Goal: Task Accomplishment & Management: Use online tool/utility

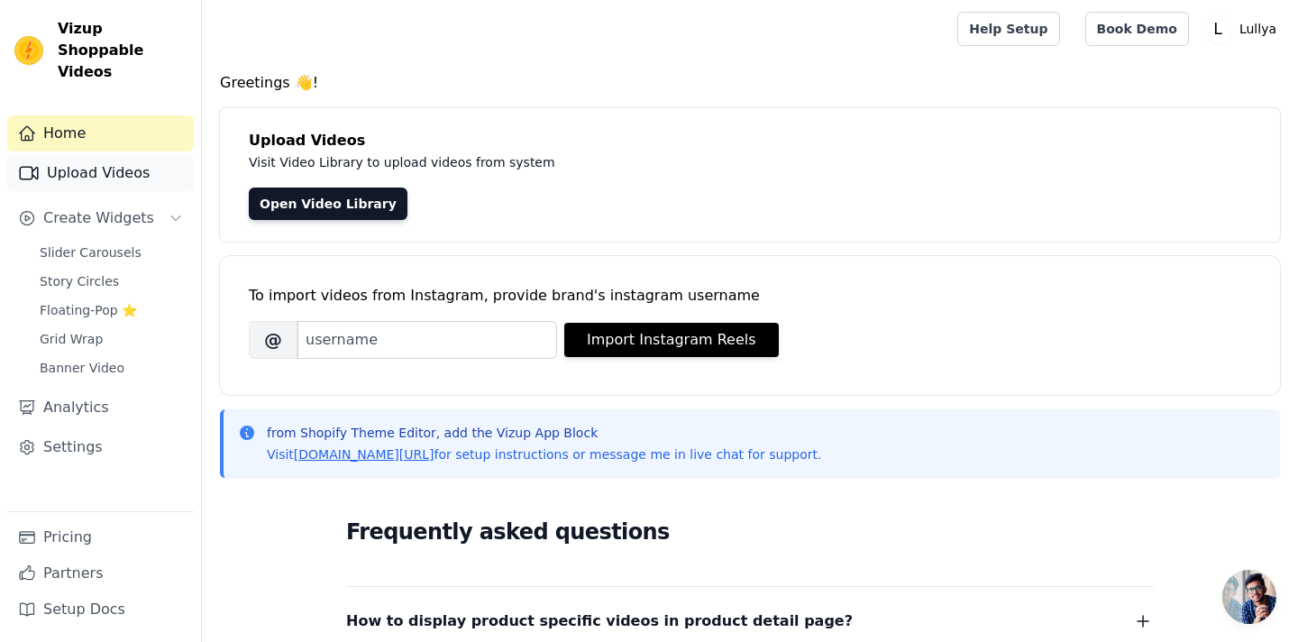
click at [106, 155] on link "Upload Videos" at bounding box center [100, 173] width 187 height 36
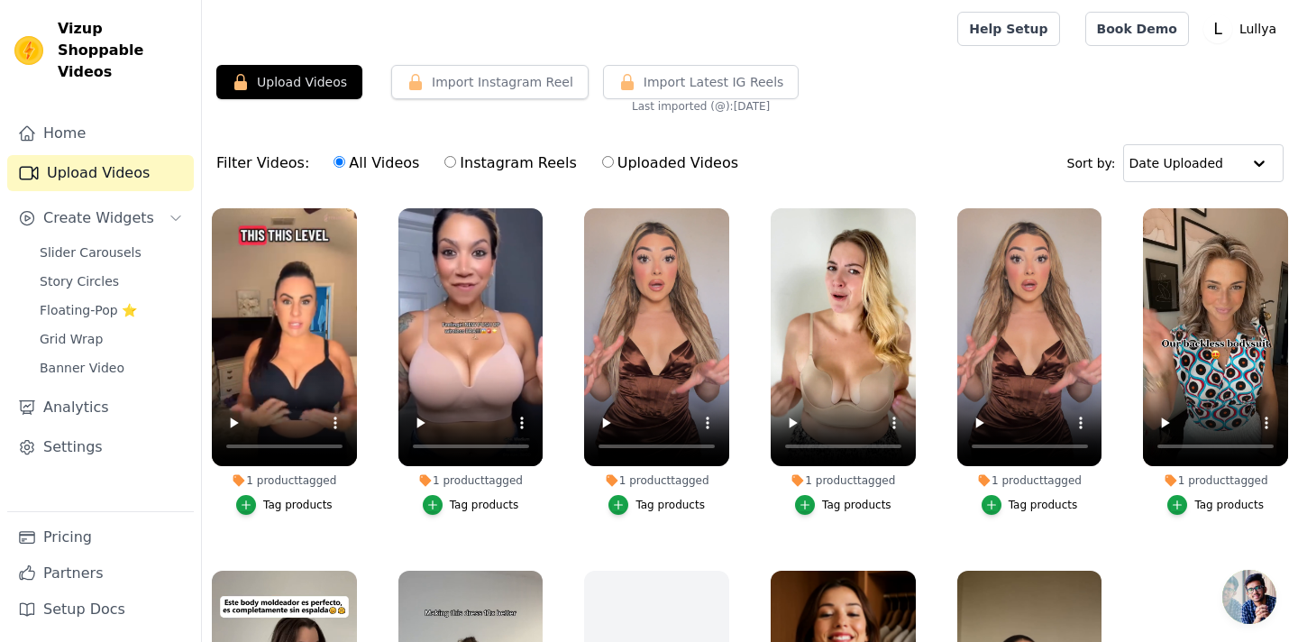
click at [396, 472] on div "1 product tagged Tag products" at bounding box center [471, 365] width 165 height 334
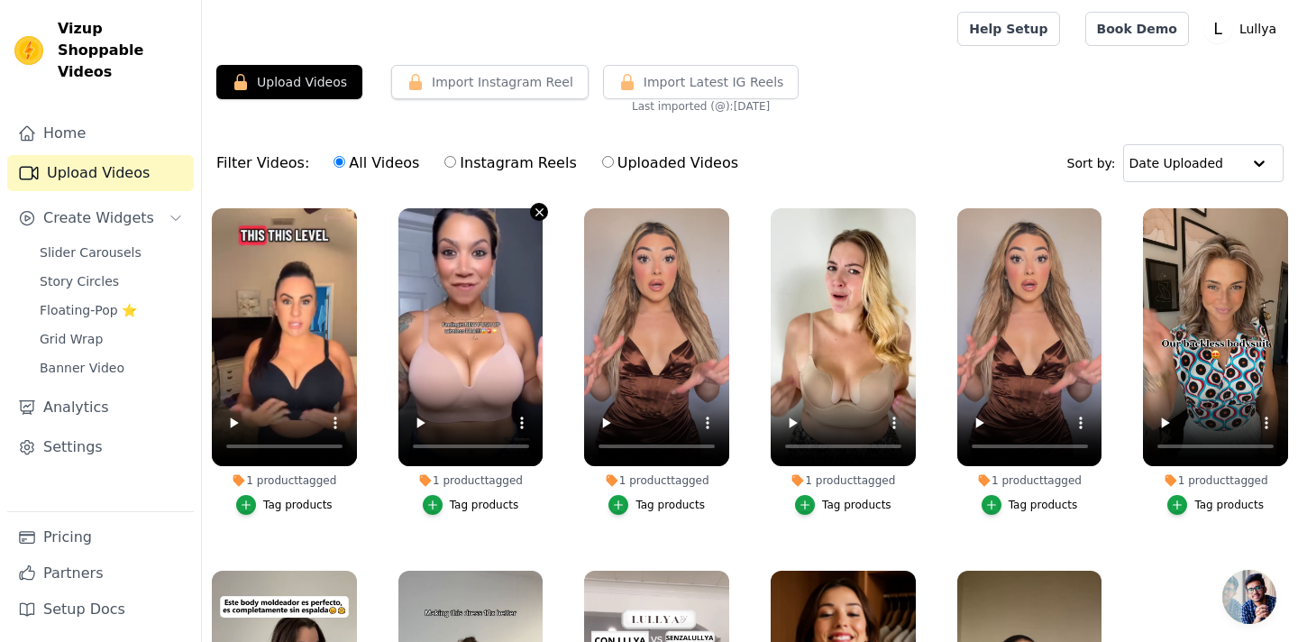
click at [543, 212] on icon "button" at bounding box center [540, 213] width 14 height 14
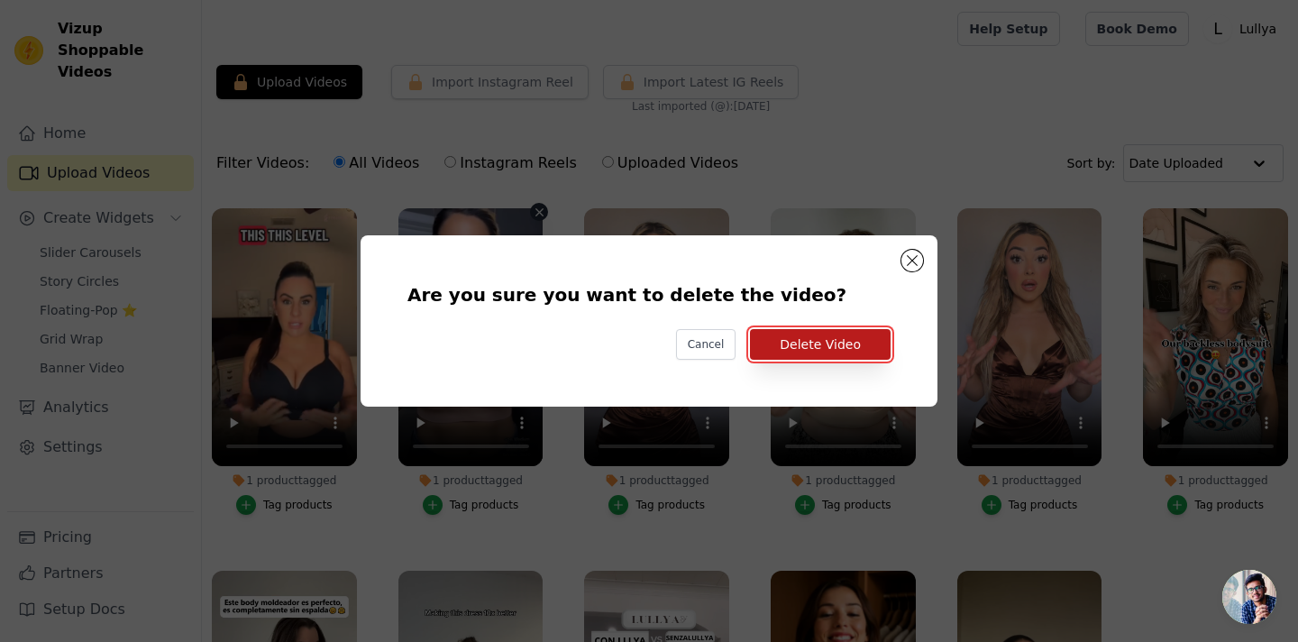
click at [798, 345] on button "Delete Video" at bounding box center [820, 344] width 141 height 31
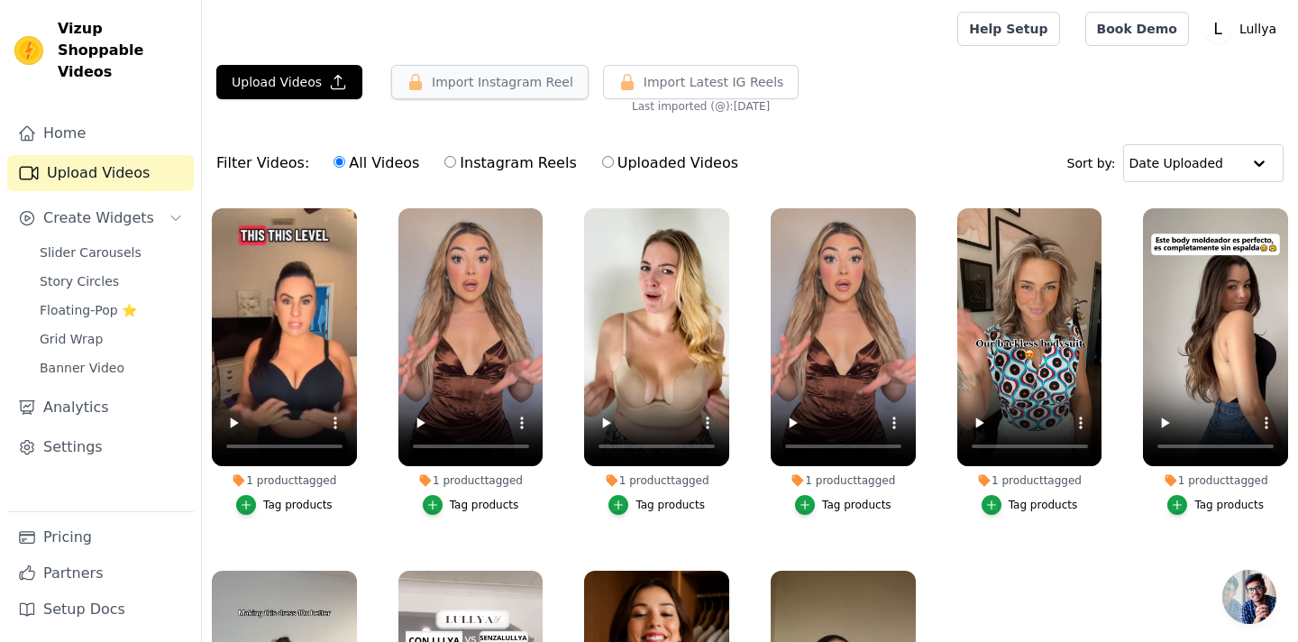
click at [480, 72] on button "Import Instagram Reel" at bounding box center [489, 82] width 197 height 34
click at [306, 75] on button "Upload Videos" at bounding box center [289, 82] width 146 height 34
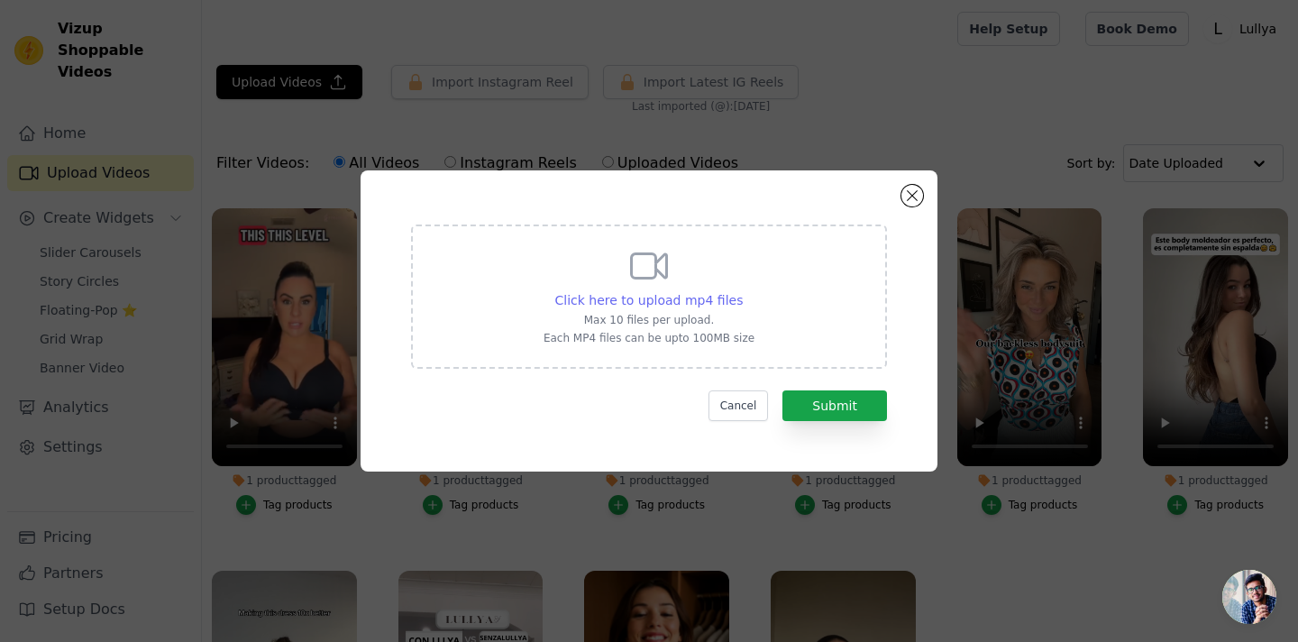
click at [663, 294] on span "Click here to upload mp4 files" at bounding box center [649, 300] width 188 height 14
click at [742, 291] on input "Click here to upload mp4 files Max 10 files per upload. Each MP4 files can be u…" at bounding box center [742, 290] width 1 height 1
type input "C:\fakepath\SnapTik-dot-Kim-2b80e74935eadcca9acb3040eac6c30b.mp4"
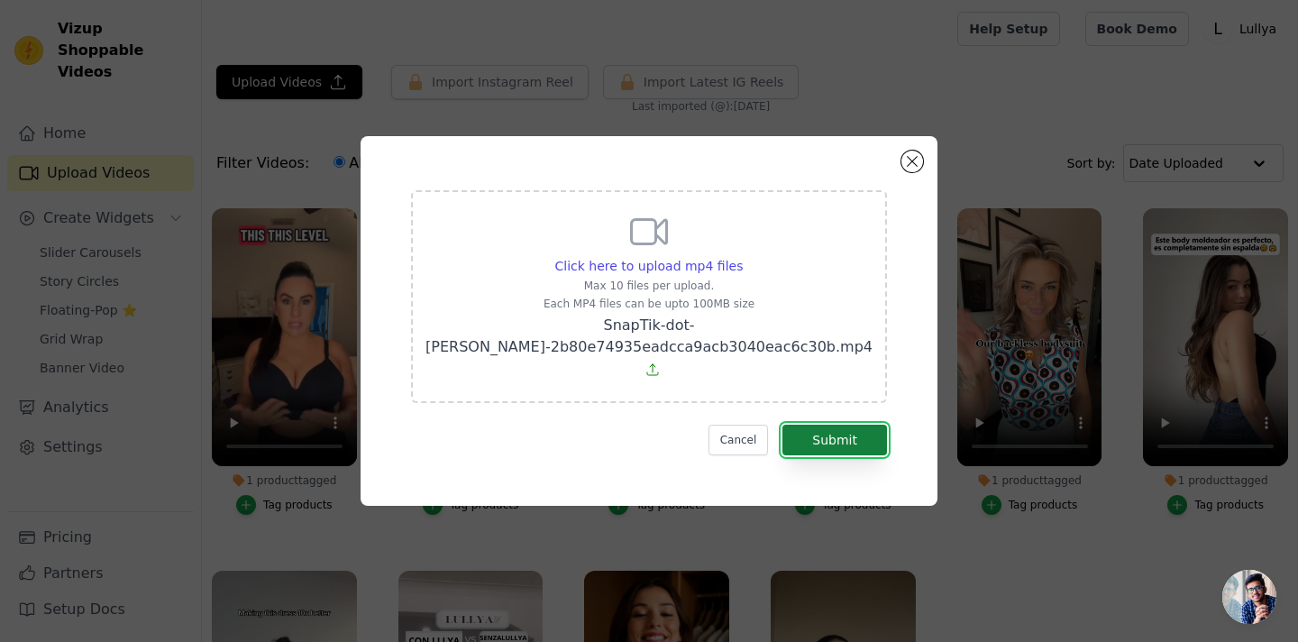
click at [812, 427] on button "Submit" at bounding box center [835, 440] width 105 height 31
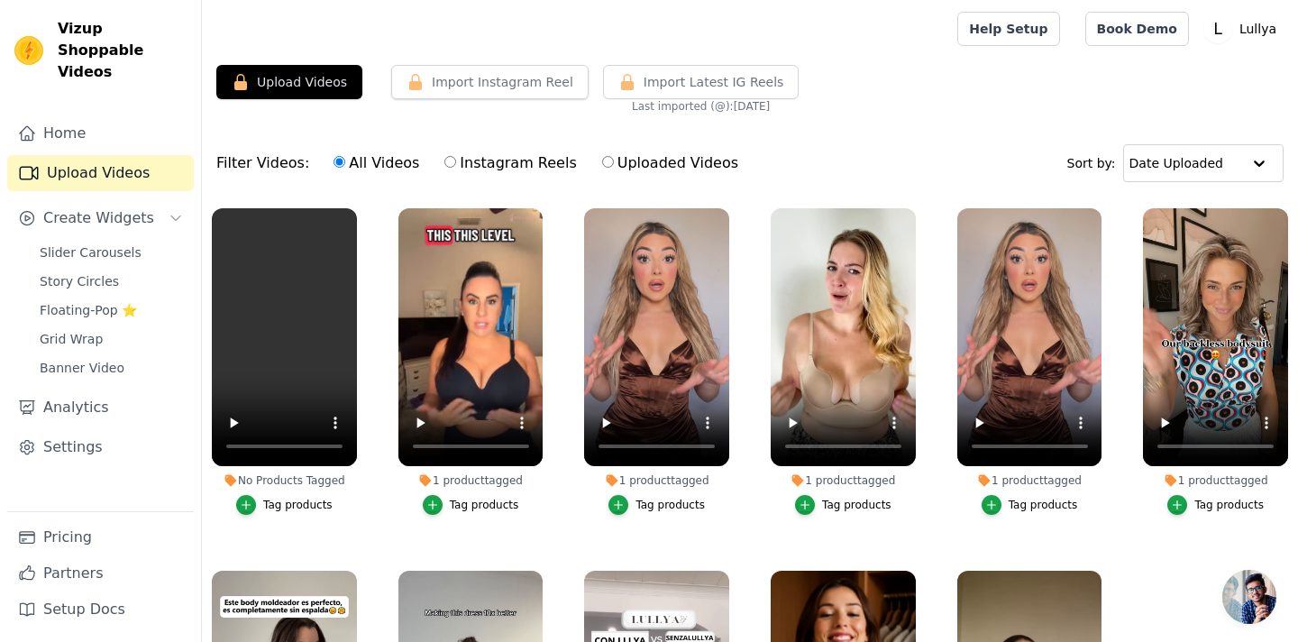
click at [260, 479] on div "No Products Tagged" at bounding box center [284, 480] width 145 height 14
click at [248, 500] on icon "button" at bounding box center [246, 505] width 13 height 13
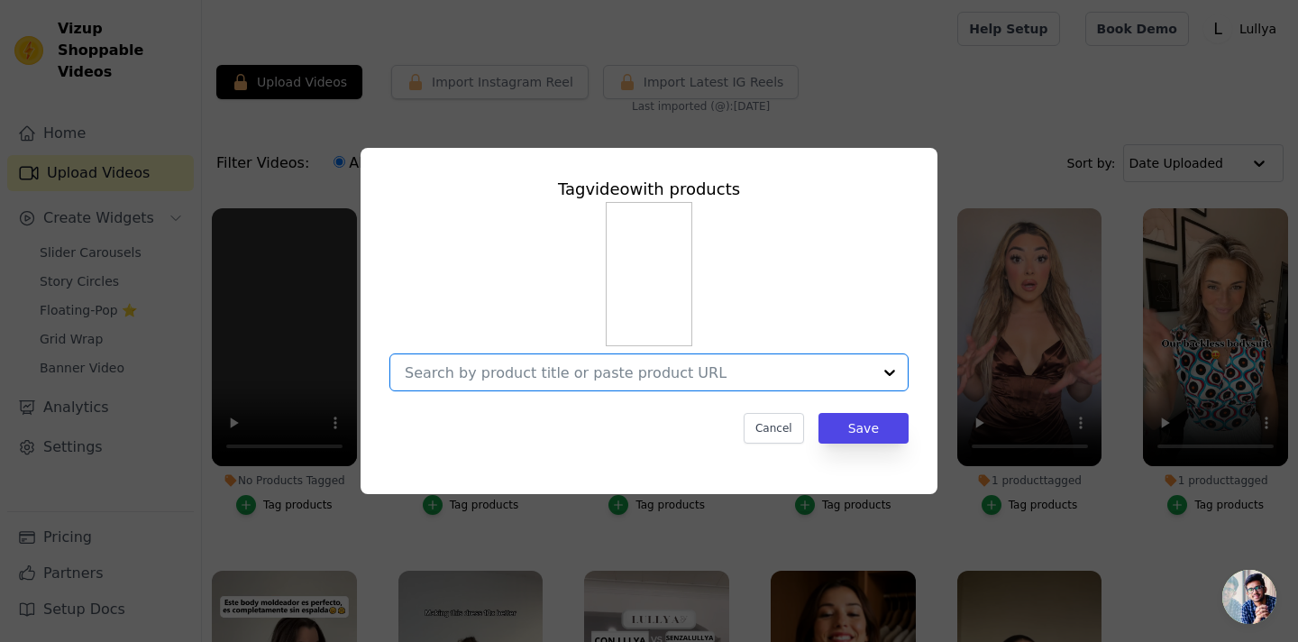
click at [582, 378] on input "No Products Tagged Tag video with products Option undefined, selected. Select i…" at bounding box center [638, 372] width 467 height 17
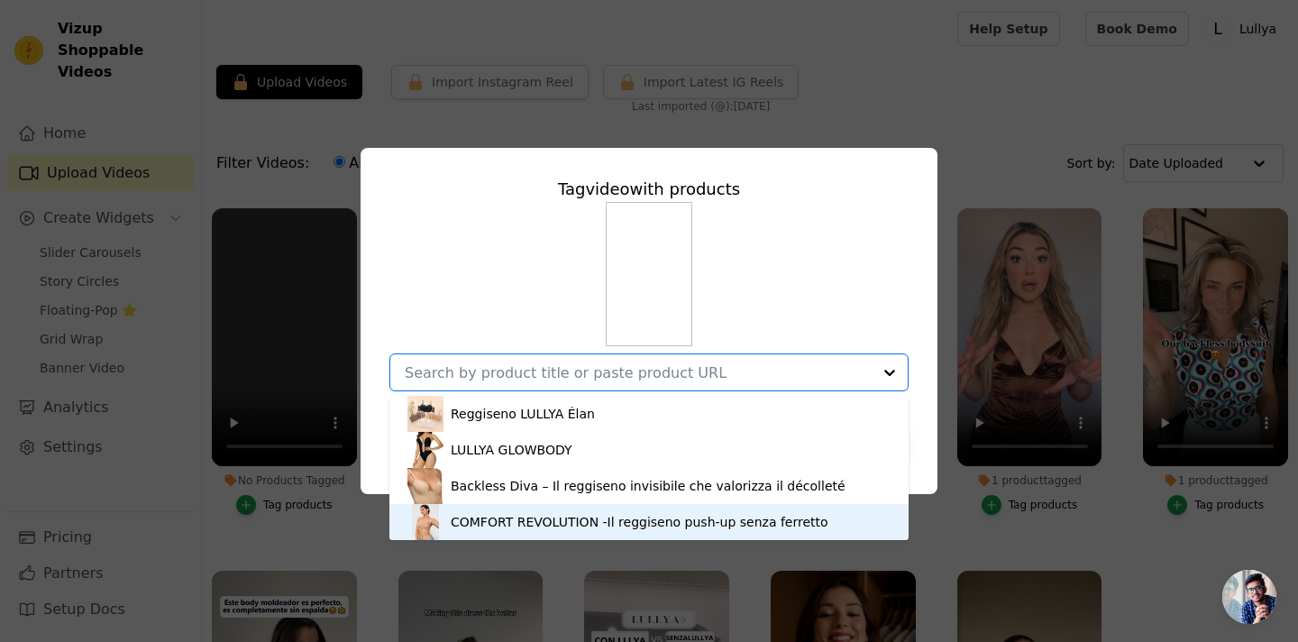
click at [530, 520] on div "COMFORT REVOLUTION -Il reggiseno push-up senza ferretto" at bounding box center [640, 522] width 378 height 18
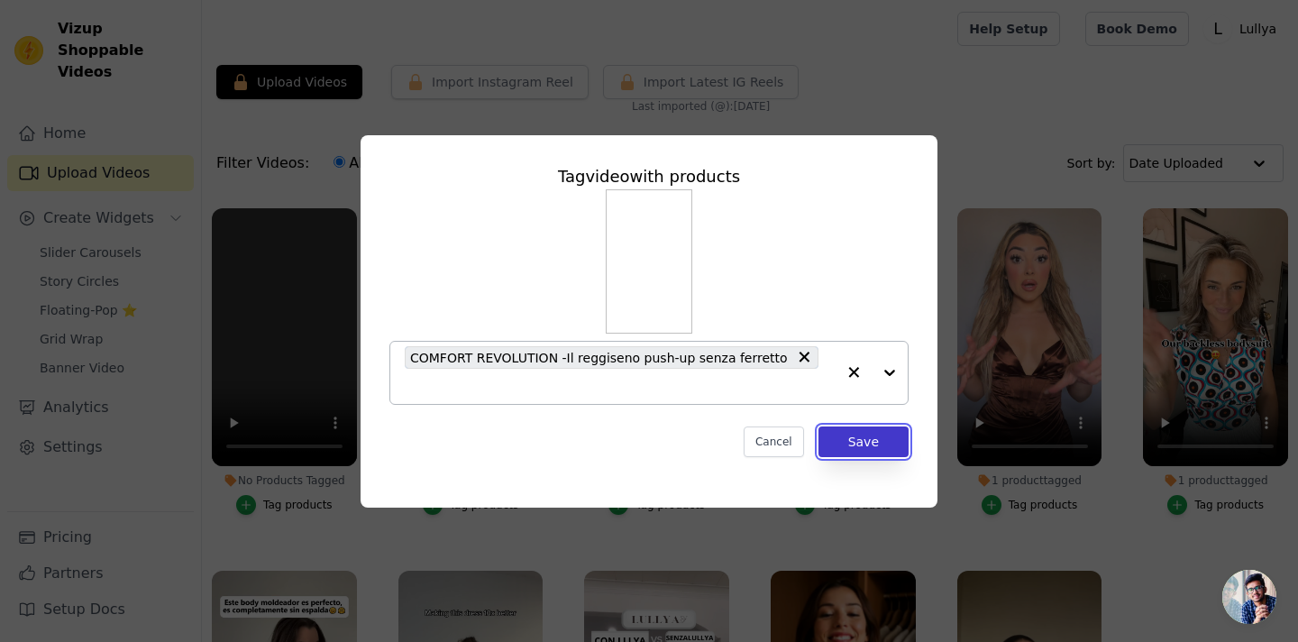
click at [873, 442] on button "Save" at bounding box center [864, 441] width 90 height 31
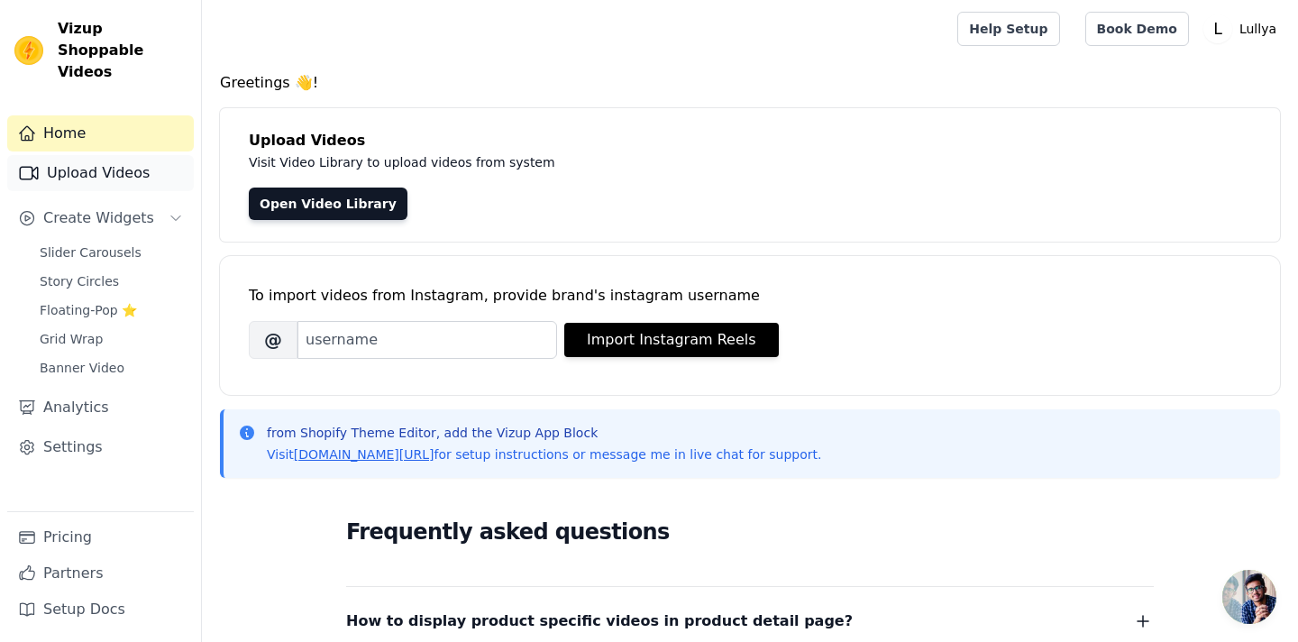
click at [105, 155] on link "Upload Videos" at bounding box center [100, 173] width 187 height 36
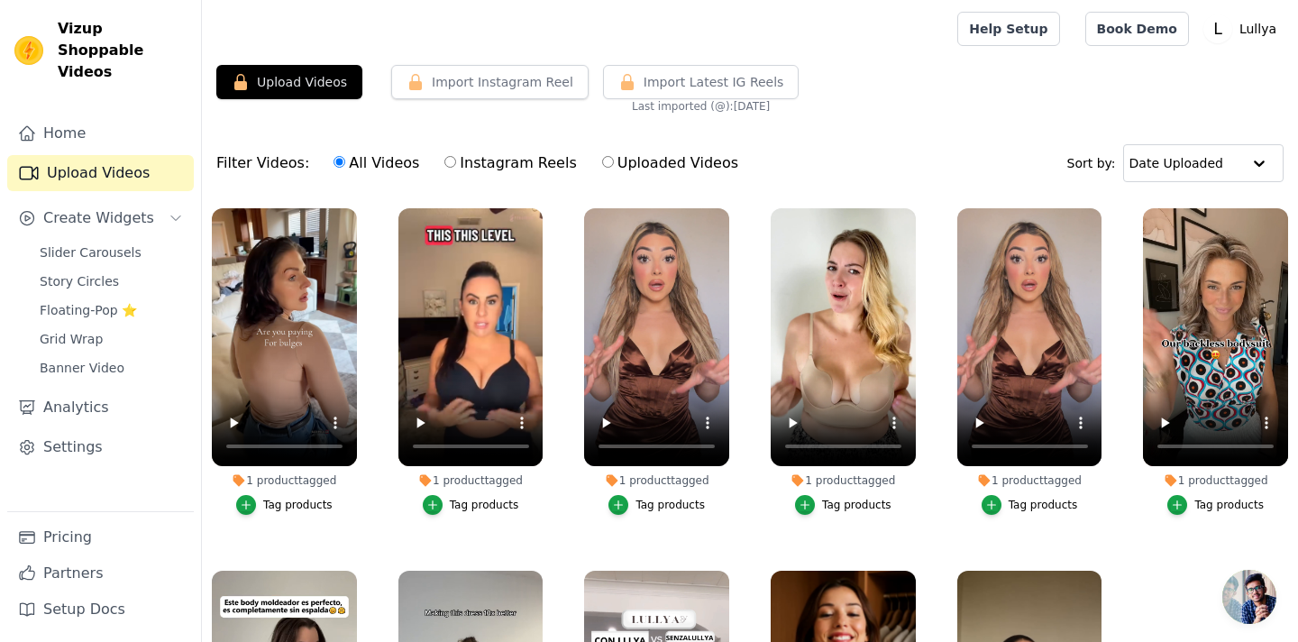
click at [290, 481] on div "1 product tagged" at bounding box center [284, 480] width 145 height 14
click at [390, 524] on div "1 product tagged Tag products" at bounding box center [471, 365] width 165 height 334
click at [291, 503] on div "Tag products" at bounding box center [297, 505] width 69 height 14
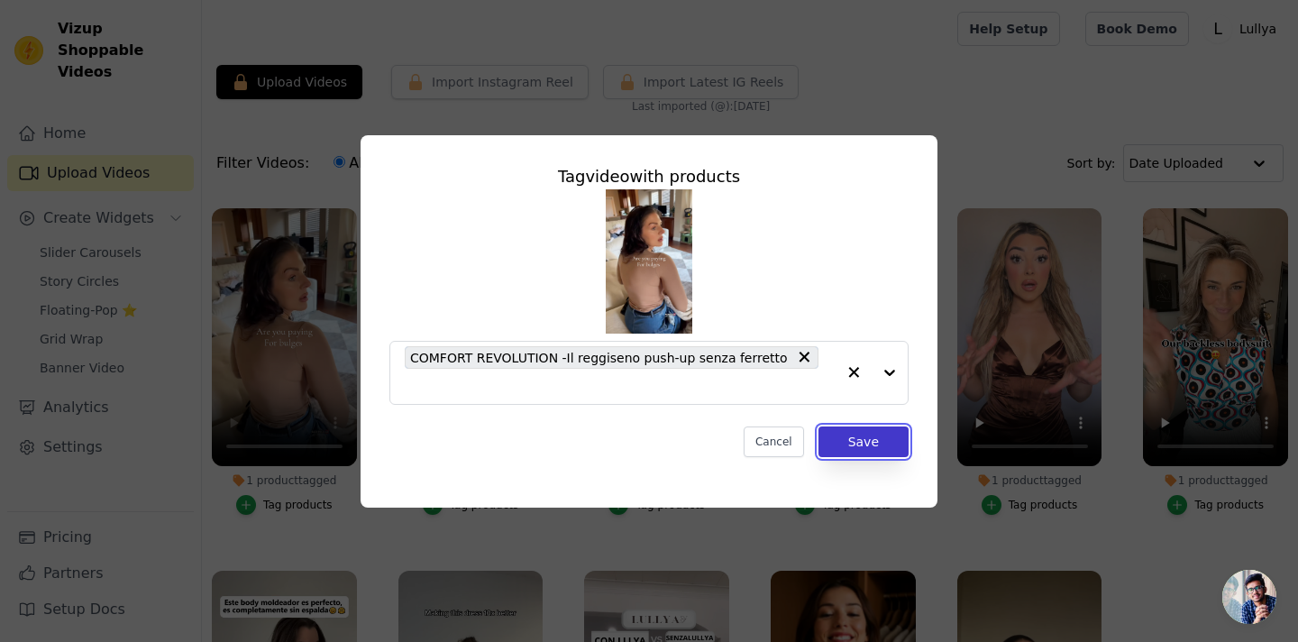
click at [857, 453] on button "Save" at bounding box center [864, 441] width 90 height 31
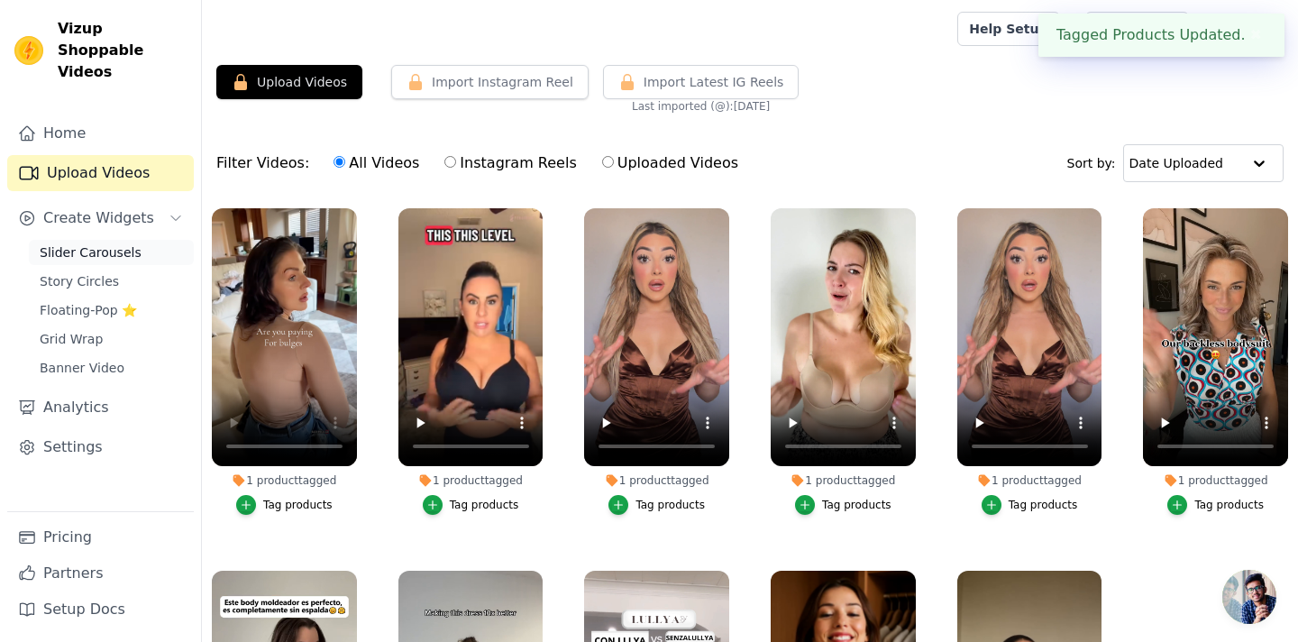
click at [75, 243] on span "Slider Carousels" at bounding box center [91, 252] width 102 height 18
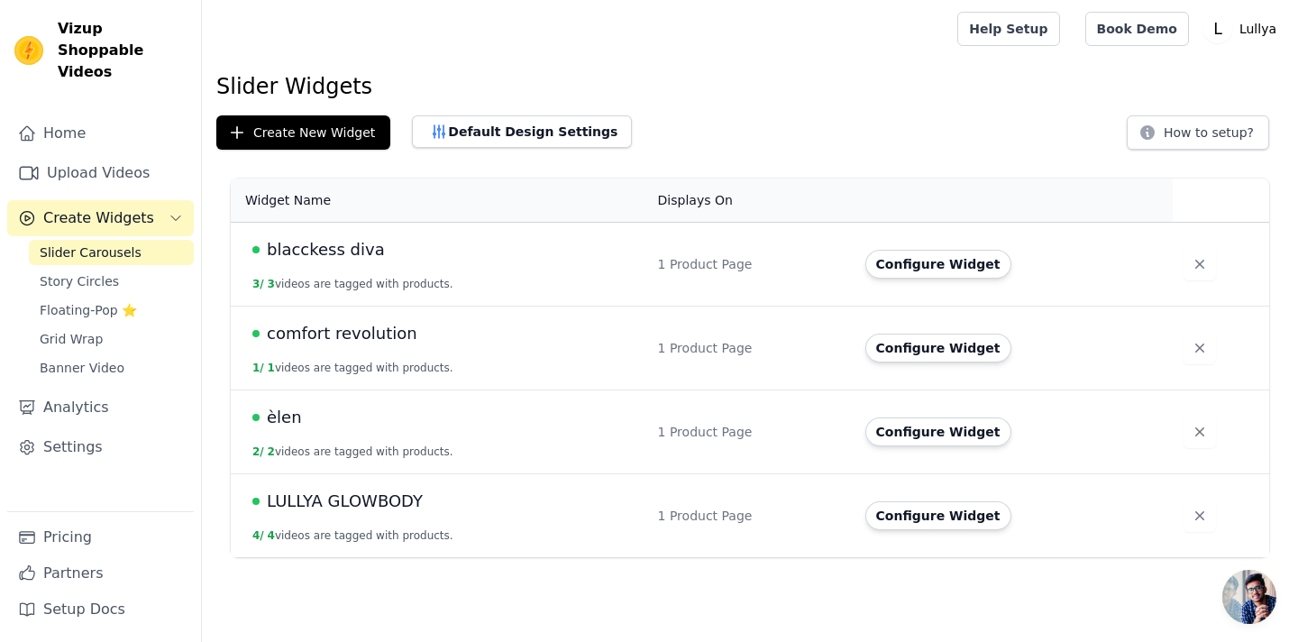
click at [303, 345] on span "comfort revolution" at bounding box center [342, 333] width 151 height 25
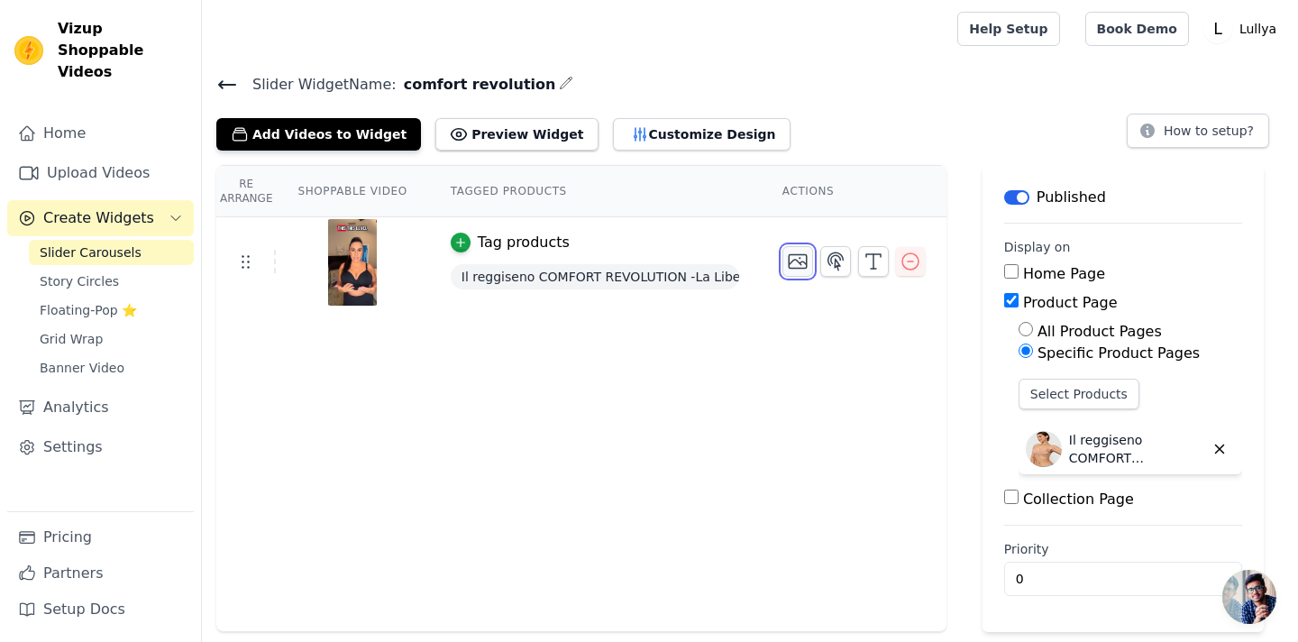
click at [806, 266] on icon "button" at bounding box center [798, 262] width 18 height 14
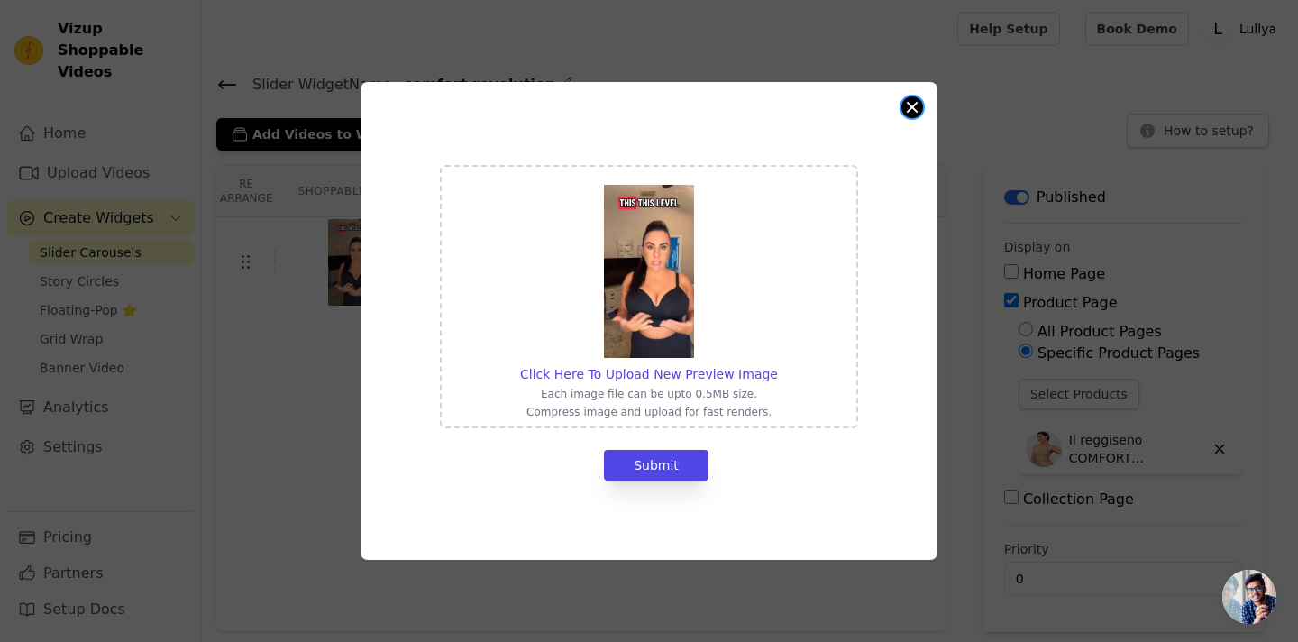
click at [914, 111] on button "Close modal" at bounding box center [913, 107] width 22 height 22
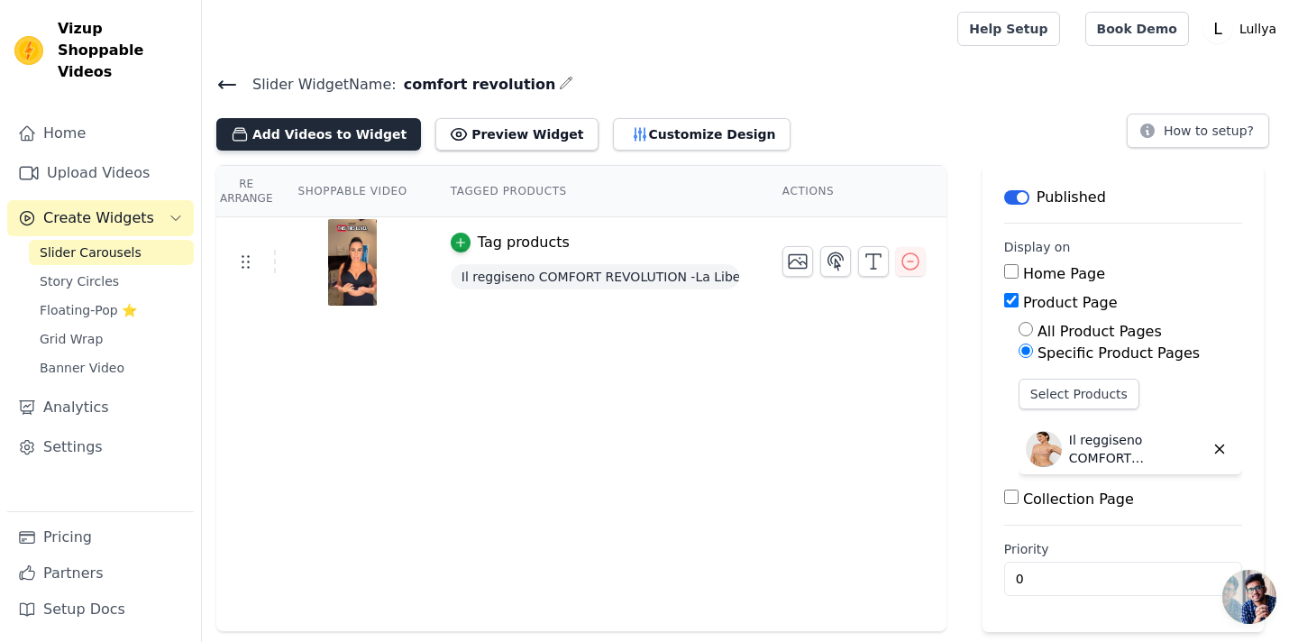
click at [363, 129] on button "Add Videos to Widget" at bounding box center [318, 134] width 205 height 32
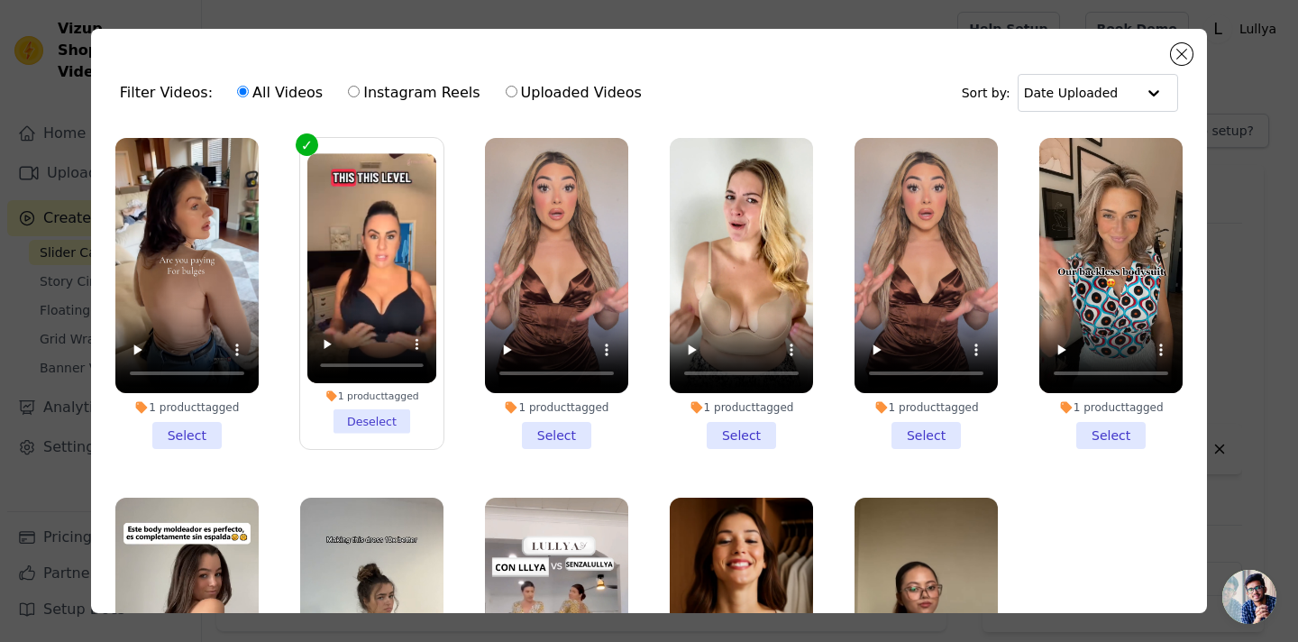
click at [187, 432] on li "1 product tagged Select" at bounding box center [186, 293] width 143 height 311
click at [0, 0] on input "1 product tagged Select" at bounding box center [0, 0] width 0 height 0
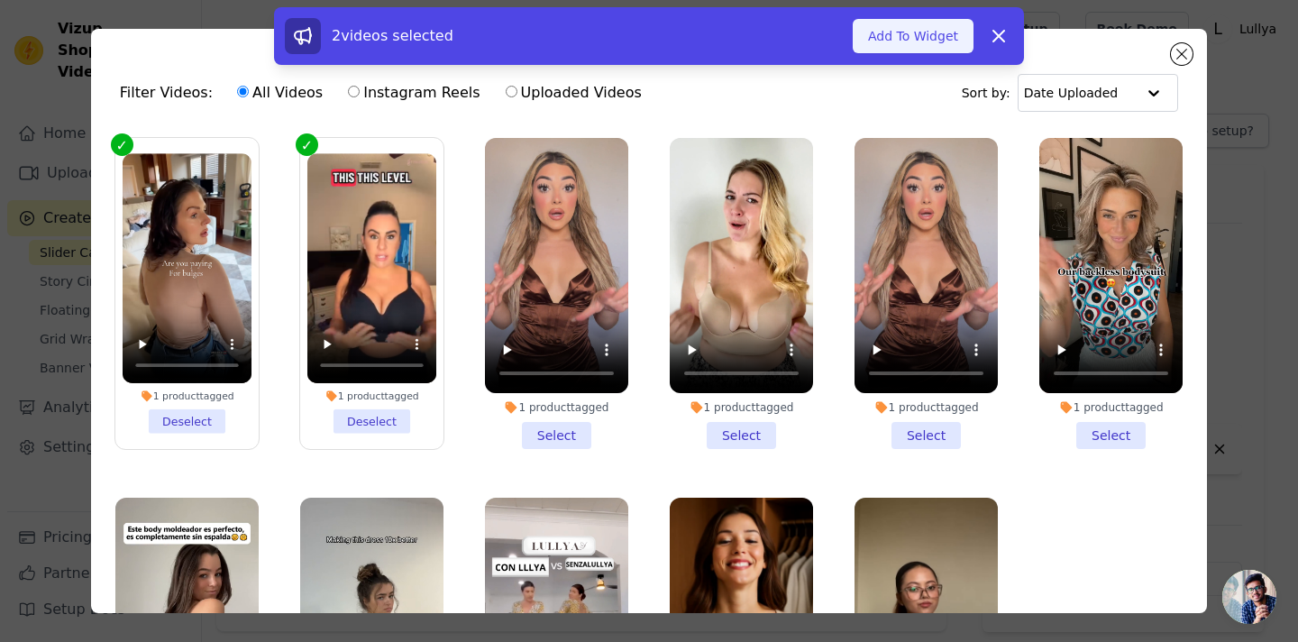
click at [937, 35] on button "Add To Widget" at bounding box center [913, 36] width 121 height 34
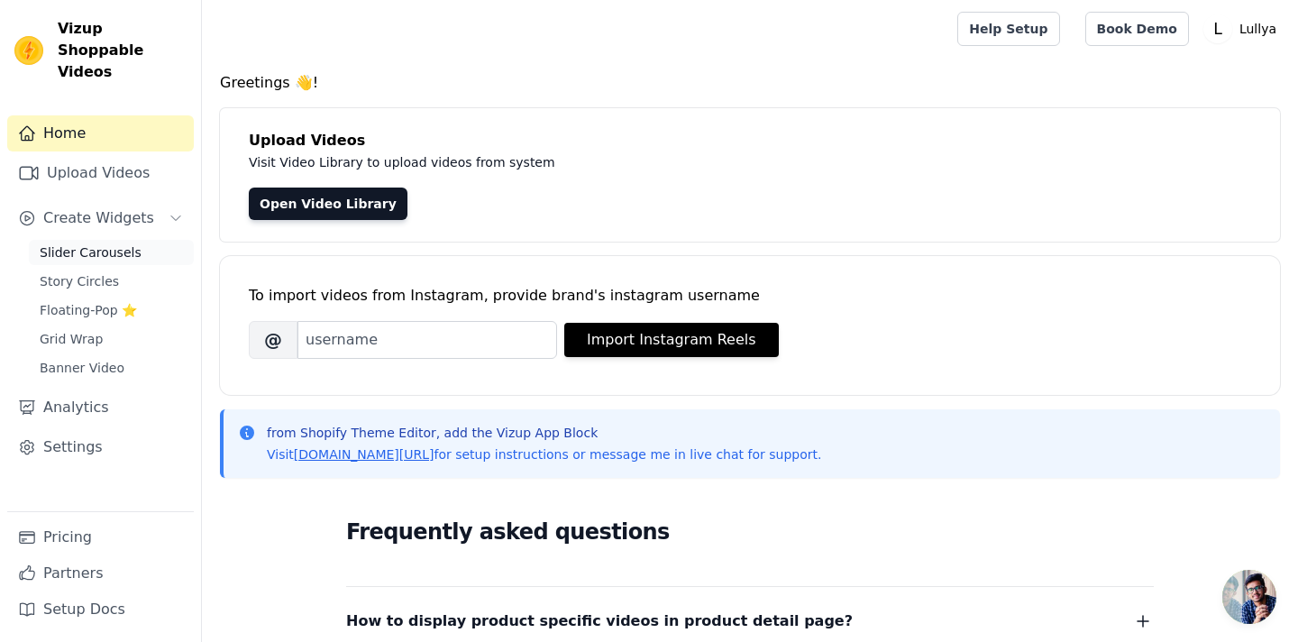
click at [105, 243] on span "Slider Carousels" at bounding box center [91, 252] width 102 height 18
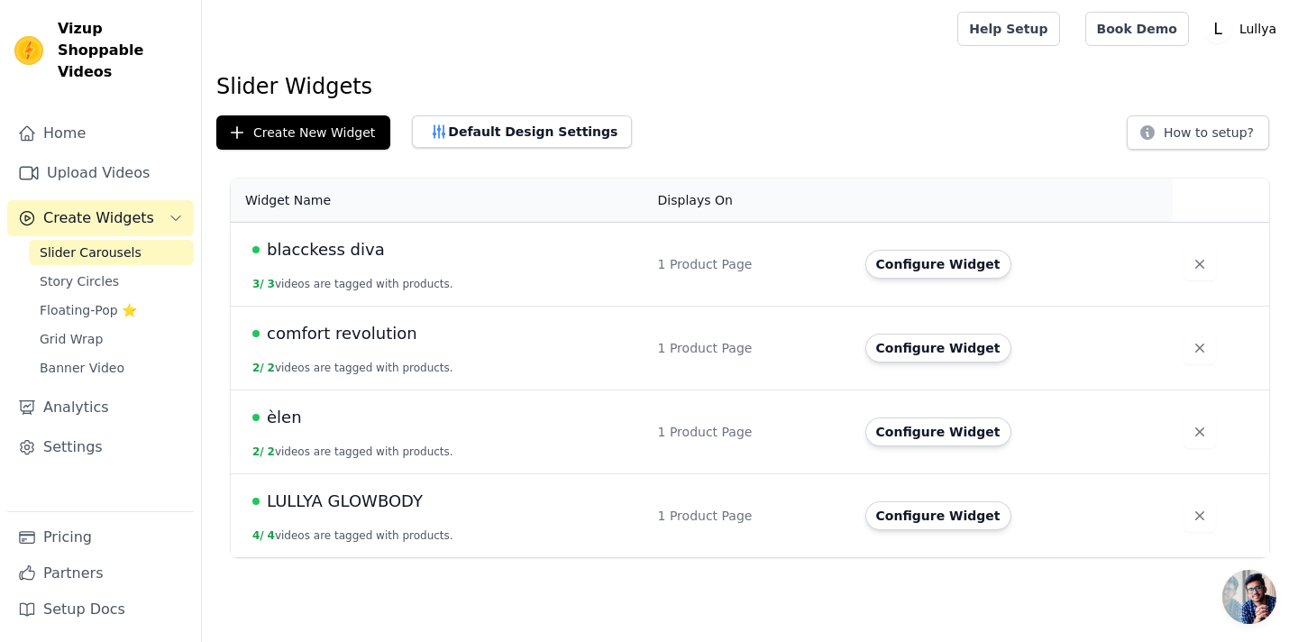
click at [334, 333] on span "comfort revolution" at bounding box center [342, 333] width 151 height 25
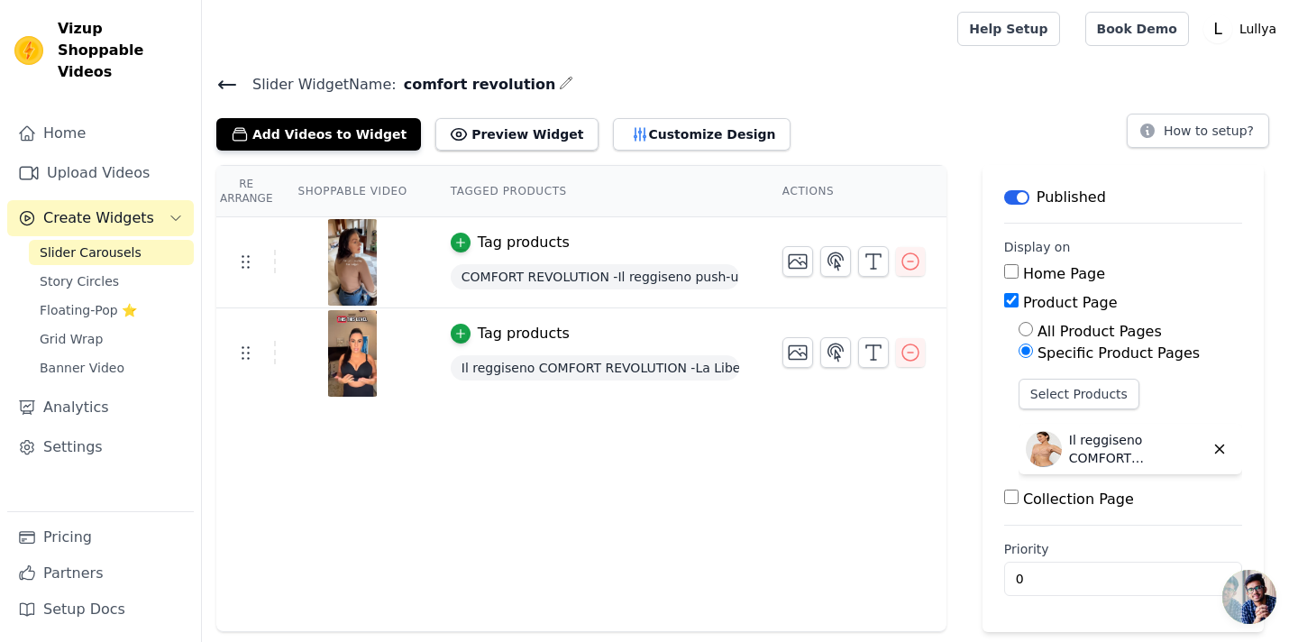
click at [353, 256] on img at bounding box center [352, 262] width 50 height 87
click at [537, 244] on div "Tag products" at bounding box center [524, 243] width 92 height 22
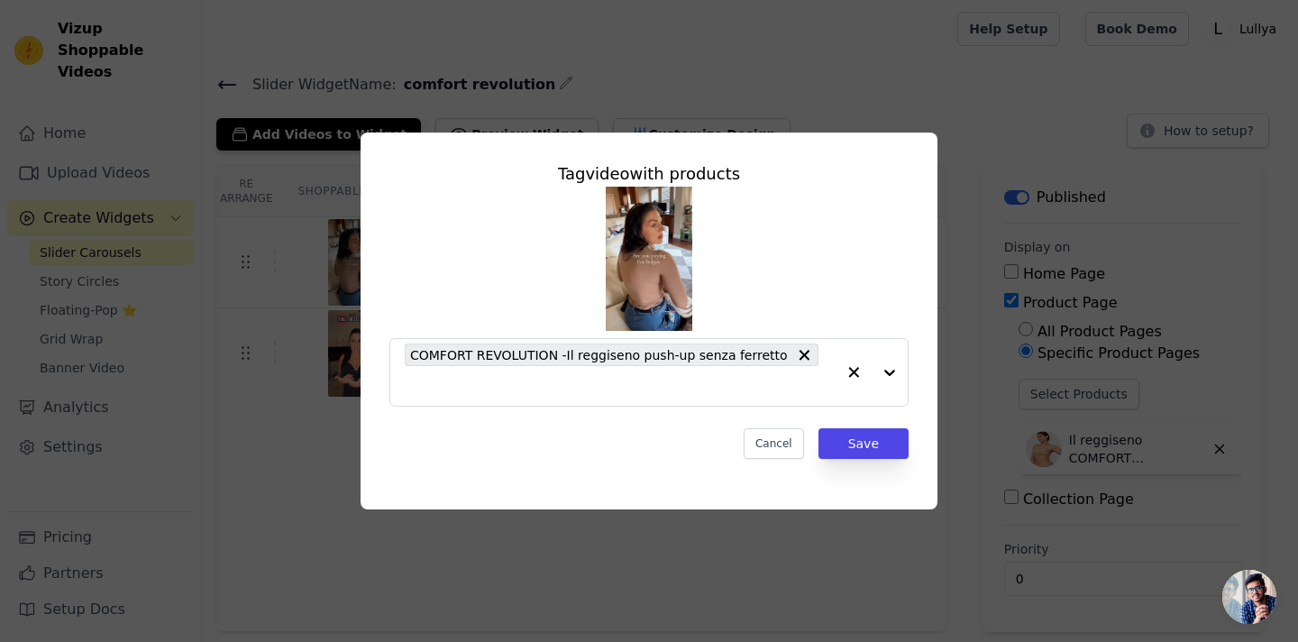
click at [822, 133] on div "Tag video with products COMFORT REVOLUTION -Il reggiseno push-up senza ferretto…" at bounding box center [649, 321] width 577 height 377
click at [828, 94] on div "Tag video with products COMFORT REVOLUTION -Il reggiseno push-up senza ferretto…" at bounding box center [649, 321] width 1298 height 642
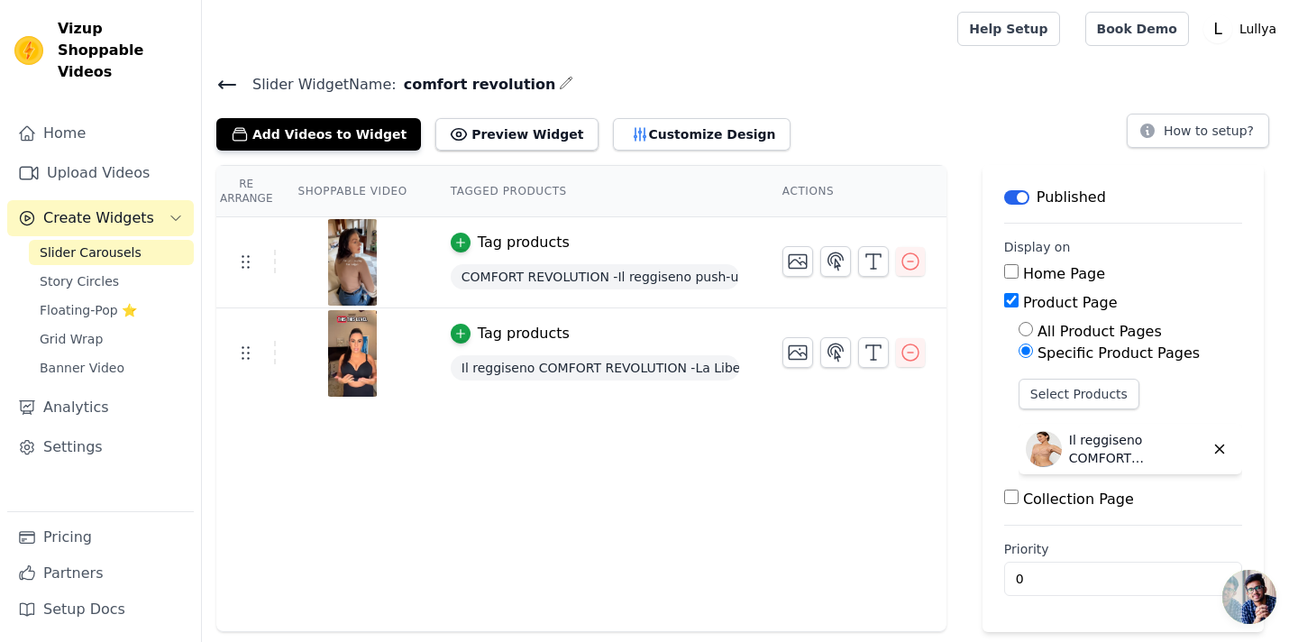
click at [331, 267] on img at bounding box center [352, 262] width 50 height 87
click at [338, 267] on img at bounding box center [352, 262] width 50 height 87
click at [83, 156] on link "Upload Videos" at bounding box center [100, 173] width 187 height 36
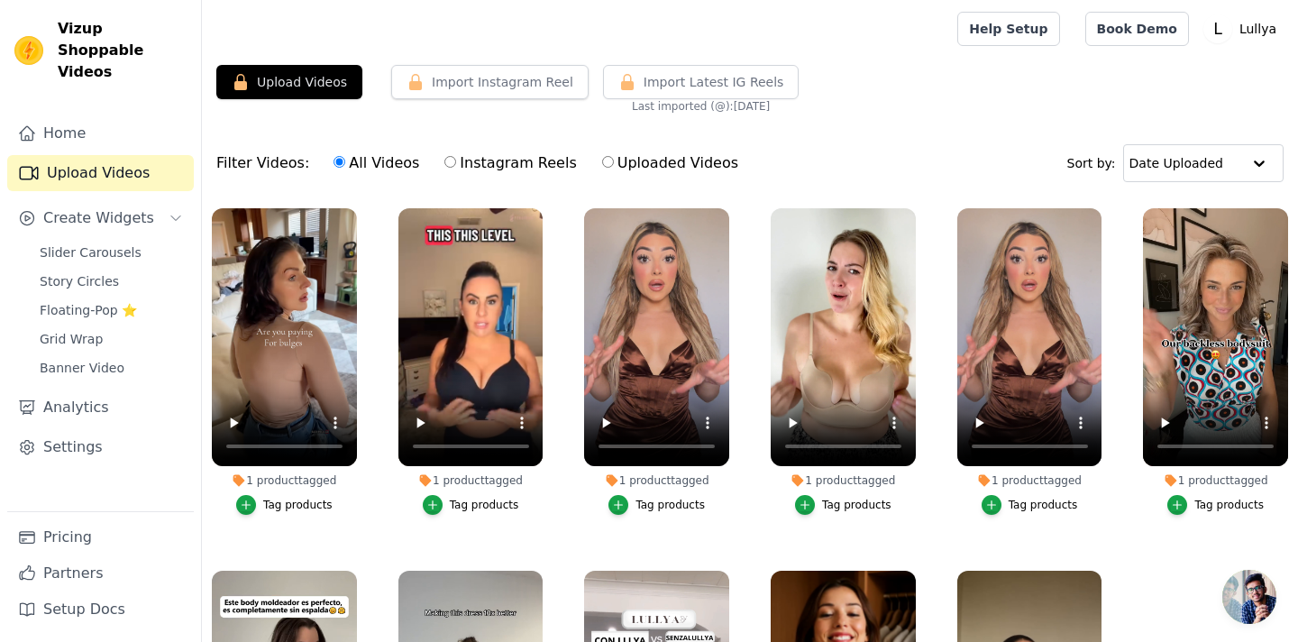
click at [855, 105] on div "Upload Videos Import Instagram Reel Set Instagram Username Import Latest IG Ree…" at bounding box center [750, 89] width 1096 height 49
click at [349, 213] on icon "button" at bounding box center [353, 213] width 14 height 14
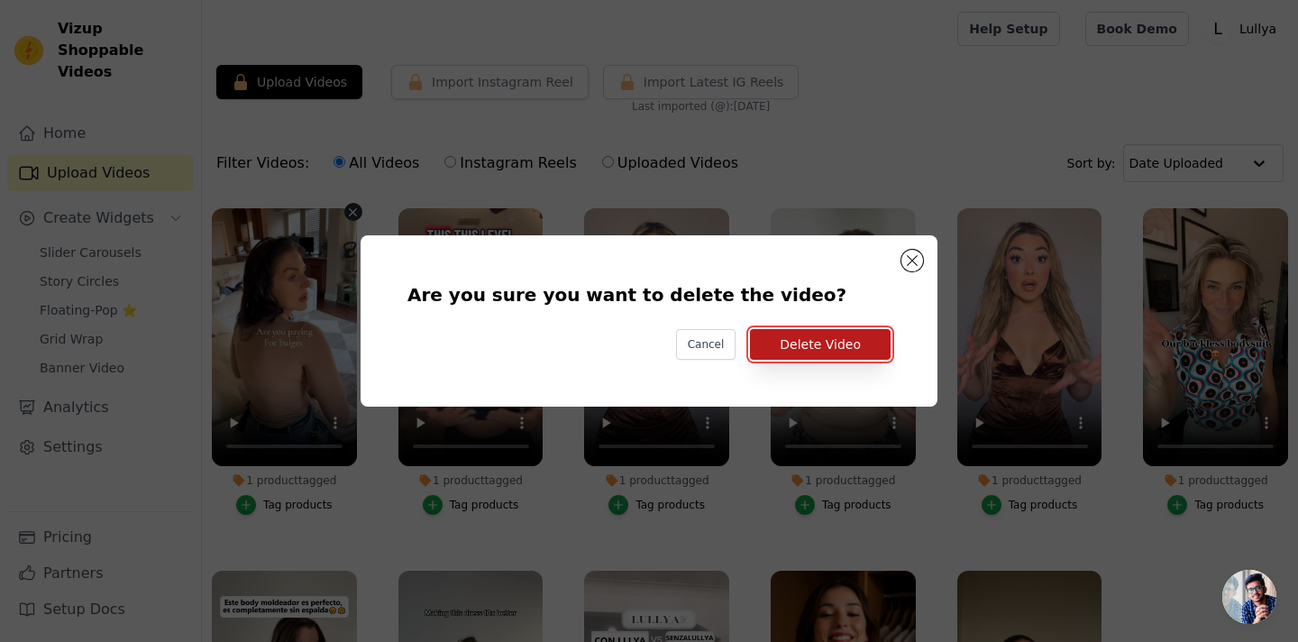
click at [808, 347] on button "Delete Video" at bounding box center [820, 344] width 141 height 31
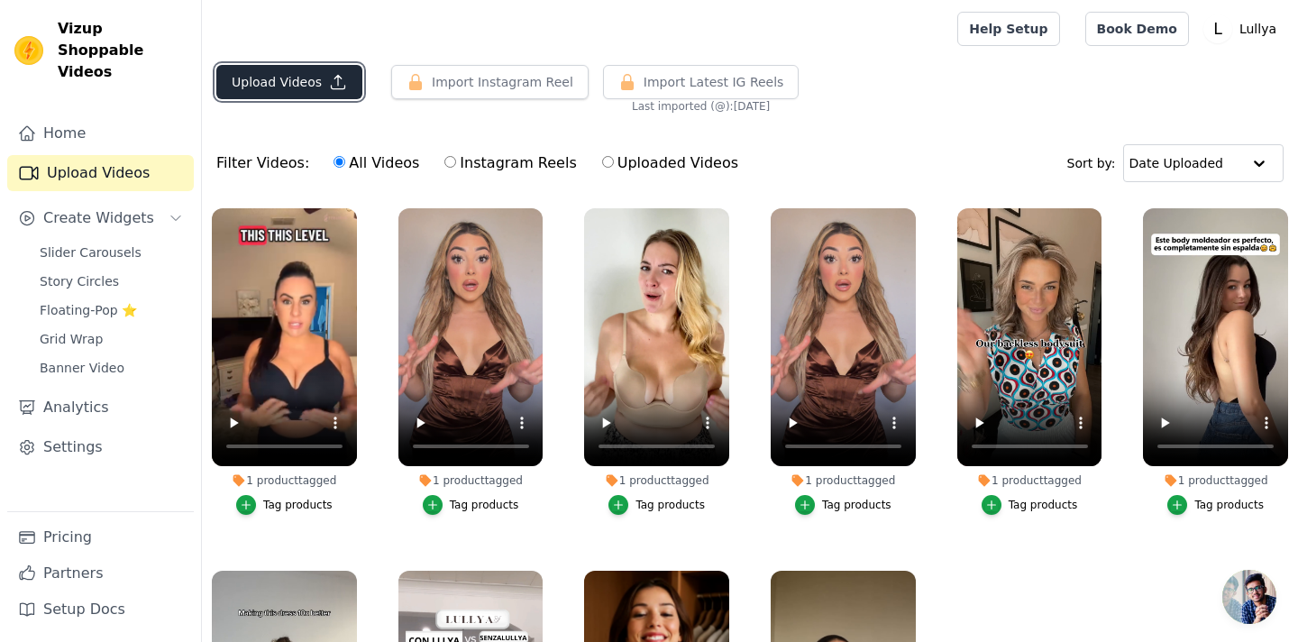
click at [320, 88] on button "Upload Videos" at bounding box center [289, 82] width 146 height 34
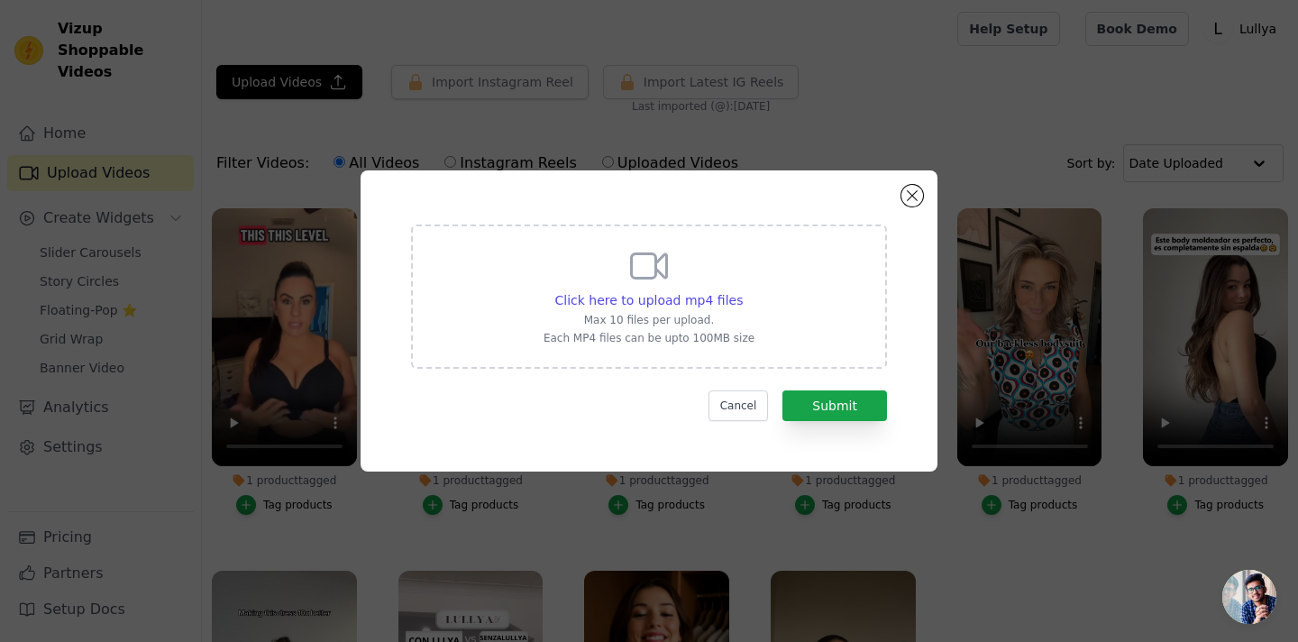
click at [661, 289] on div "Click here to upload mp4 files Max 10 files per upload. Each MP4 files can be u…" at bounding box center [649, 294] width 211 height 101
click at [742, 290] on input "Click here to upload mp4 files Max 10 files per upload. Each MP4 files can be u…" at bounding box center [742, 290] width 1 height 1
type input "C:\fakepath\Progetto senza titolo (10).mp4"
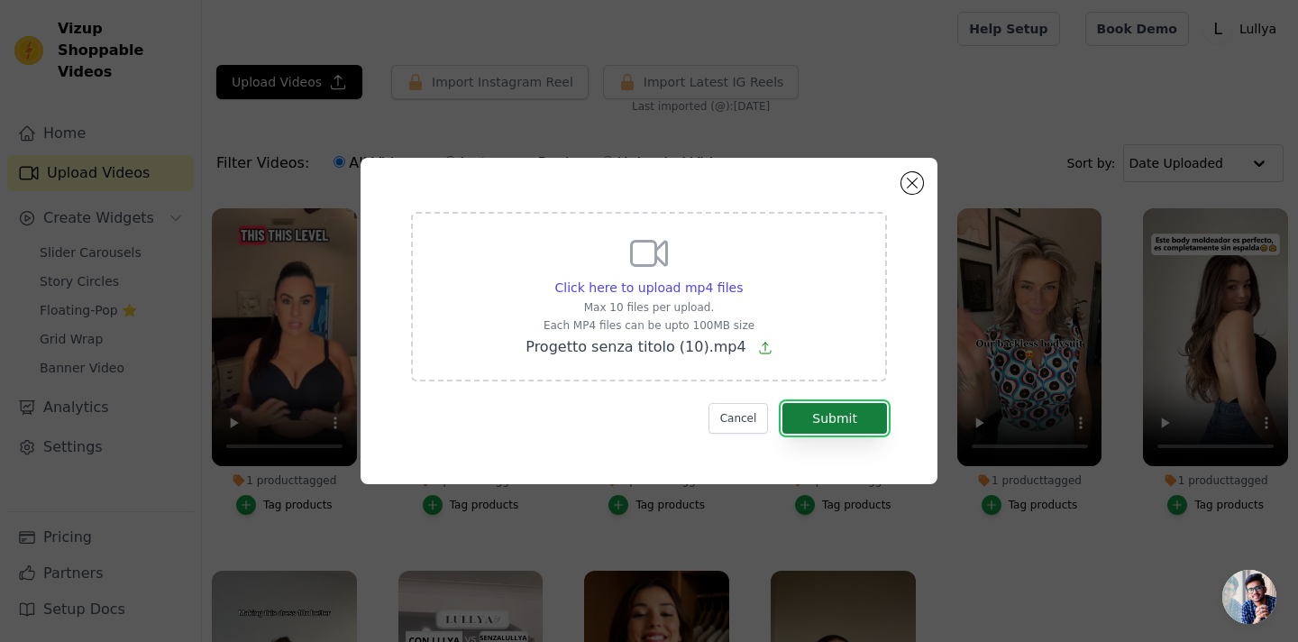
click at [809, 422] on button "Submit" at bounding box center [835, 418] width 105 height 31
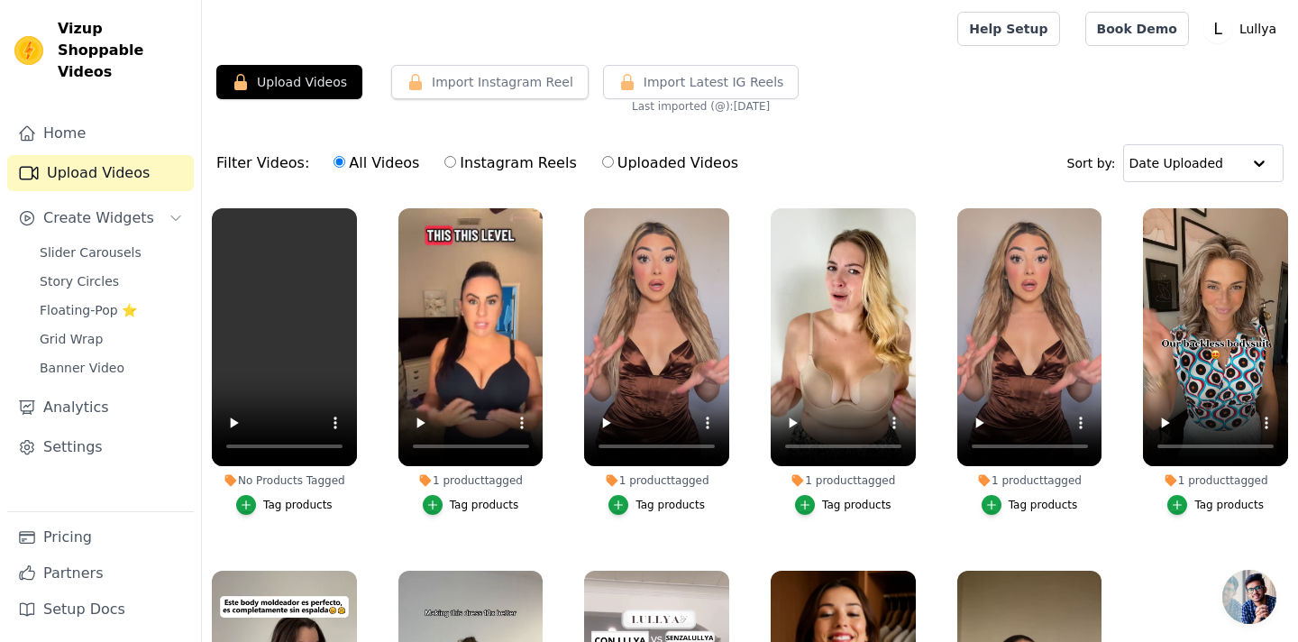
click at [306, 477] on div "No Products Tagged" at bounding box center [284, 480] width 145 height 14
click at [300, 485] on div "No Products Tagged" at bounding box center [284, 480] width 145 height 14
click at [251, 502] on icon "button" at bounding box center [246, 505] width 13 height 13
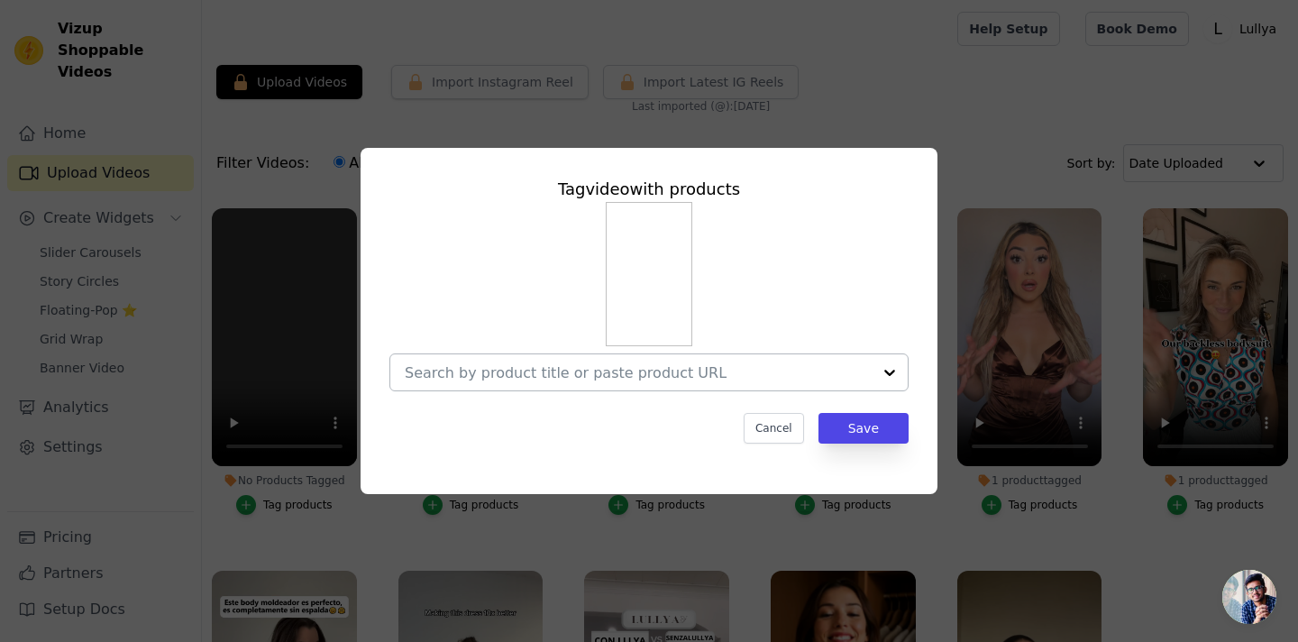
click at [599, 373] on input "No Products Tagged Tag video with products Cancel Save Tag products" at bounding box center [638, 372] width 467 height 17
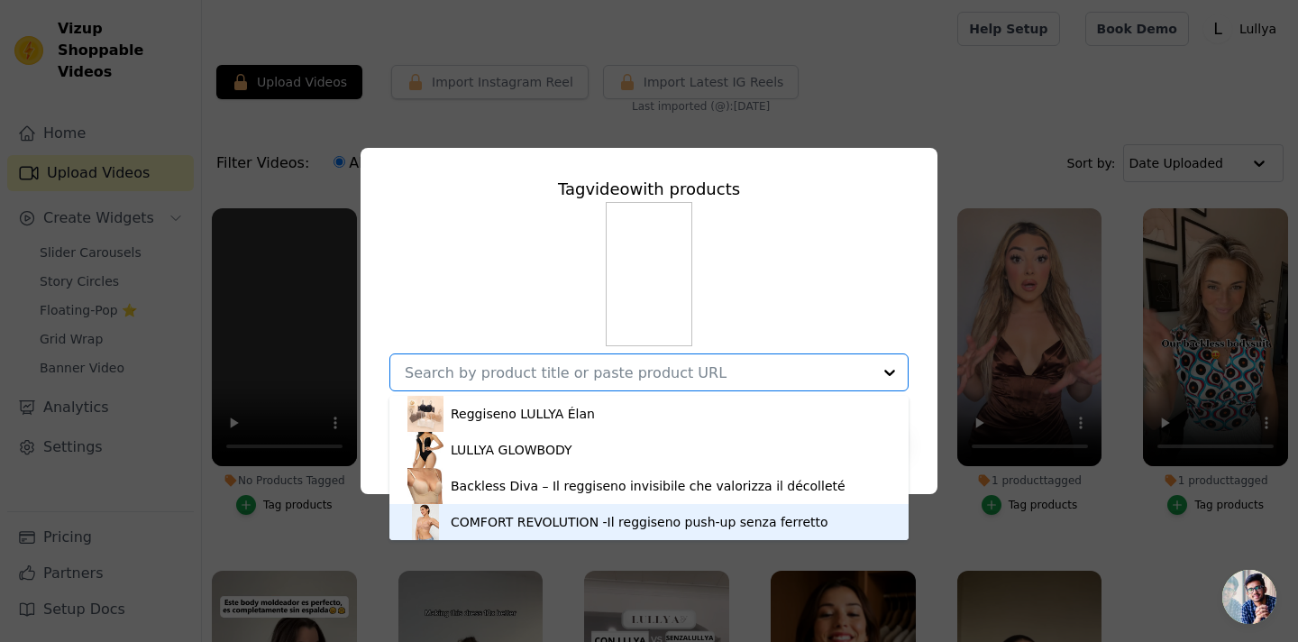
click at [487, 527] on div "COMFORT REVOLUTION -Il reggiseno push-up senza ferretto" at bounding box center [640, 522] width 378 height 18
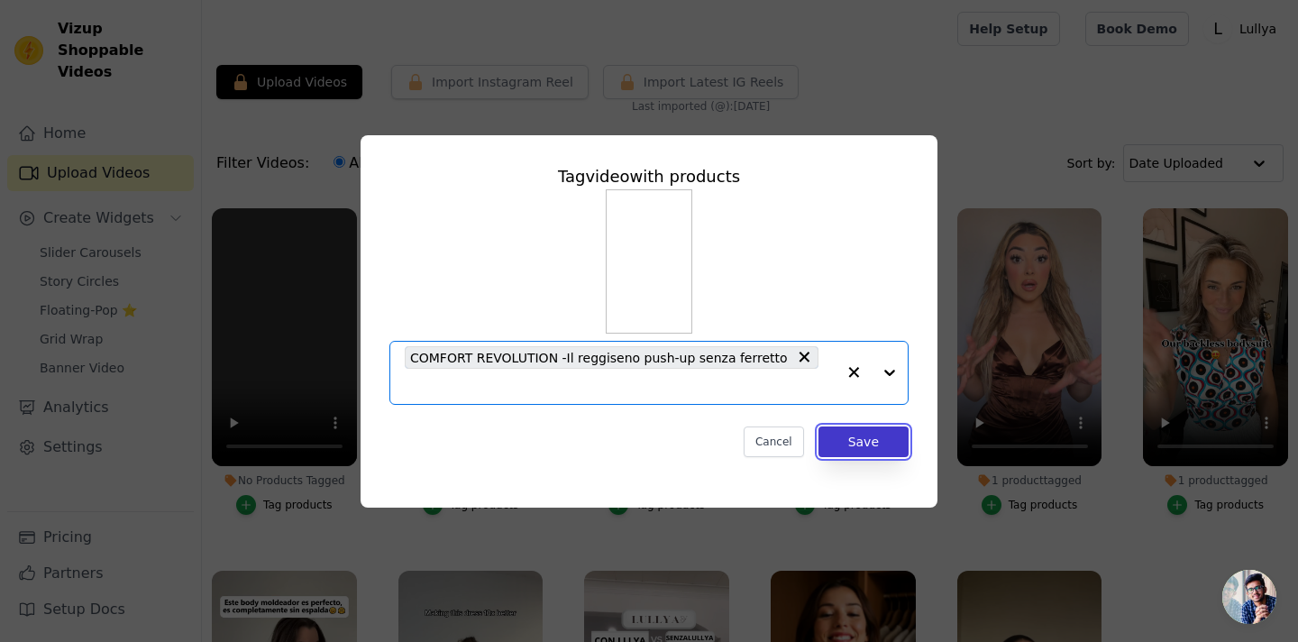
click at [883, 435] on button "Save" at bounding box center [864, 441] width 90 height 31
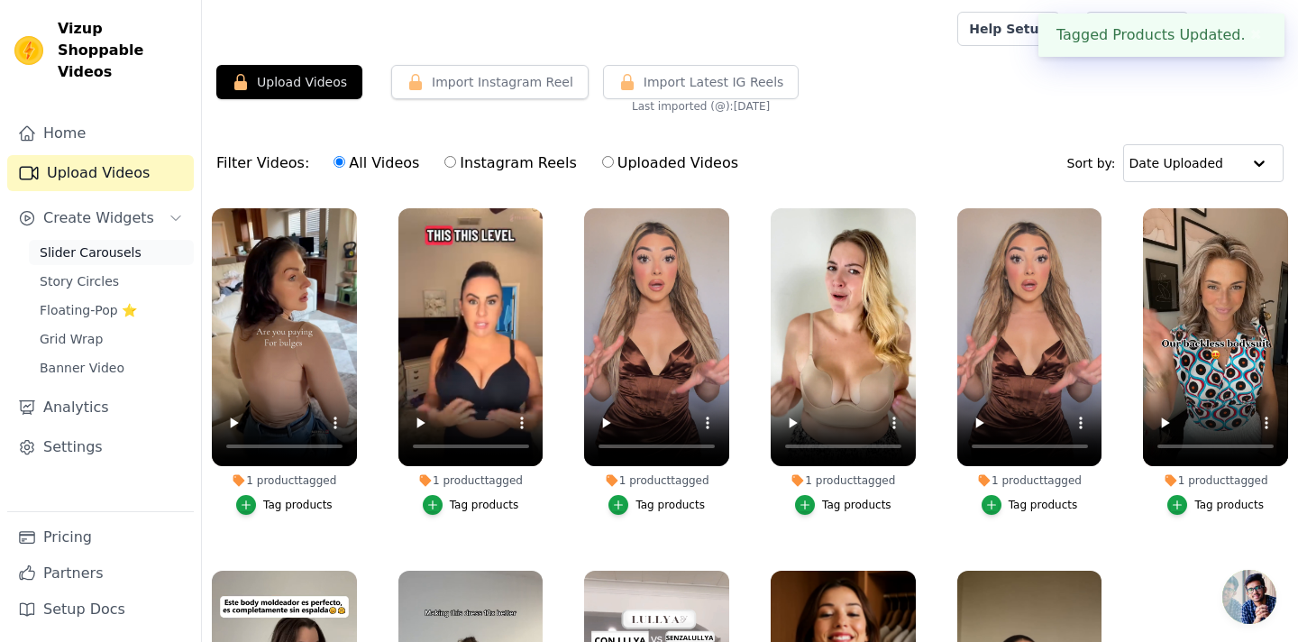
click at [87, 243] on span "Slider Carousels" at bounding box center [91, 252] width 102 height 18
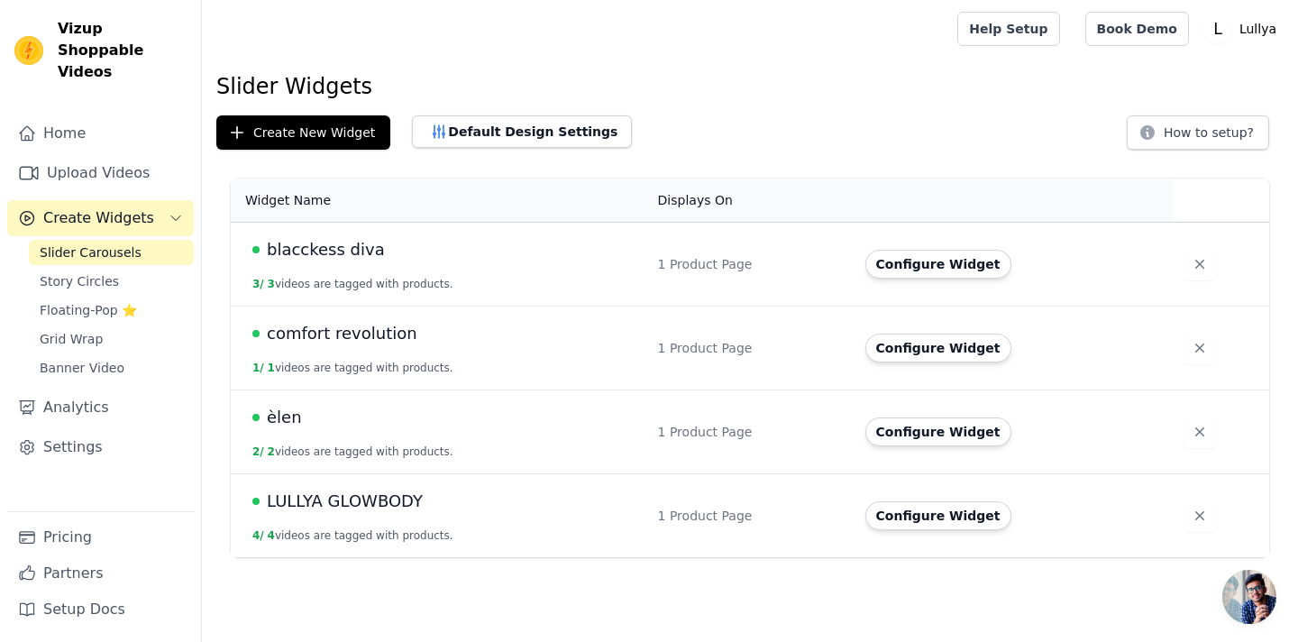
click at [328, 342] on span "comfort revolution" at bounding box center [342, 333] width 151 height 25
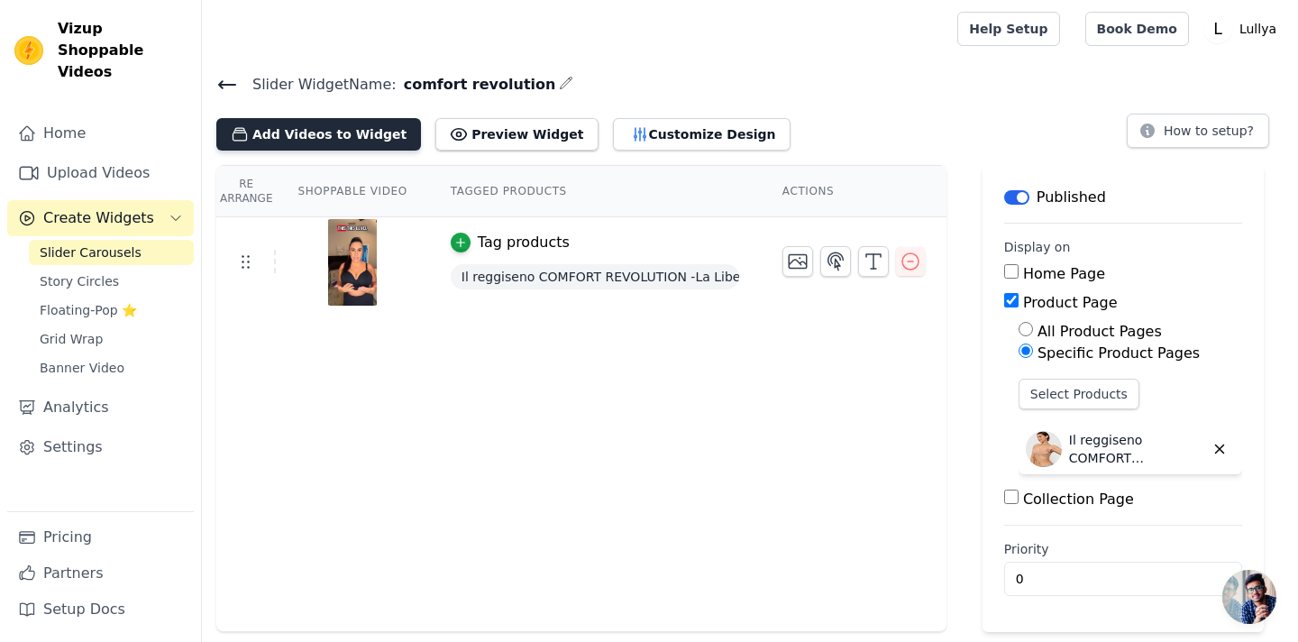
click at [309, 132] on button "Add Videos to Widget" at bounding box center [318, 134] width 205 height 32
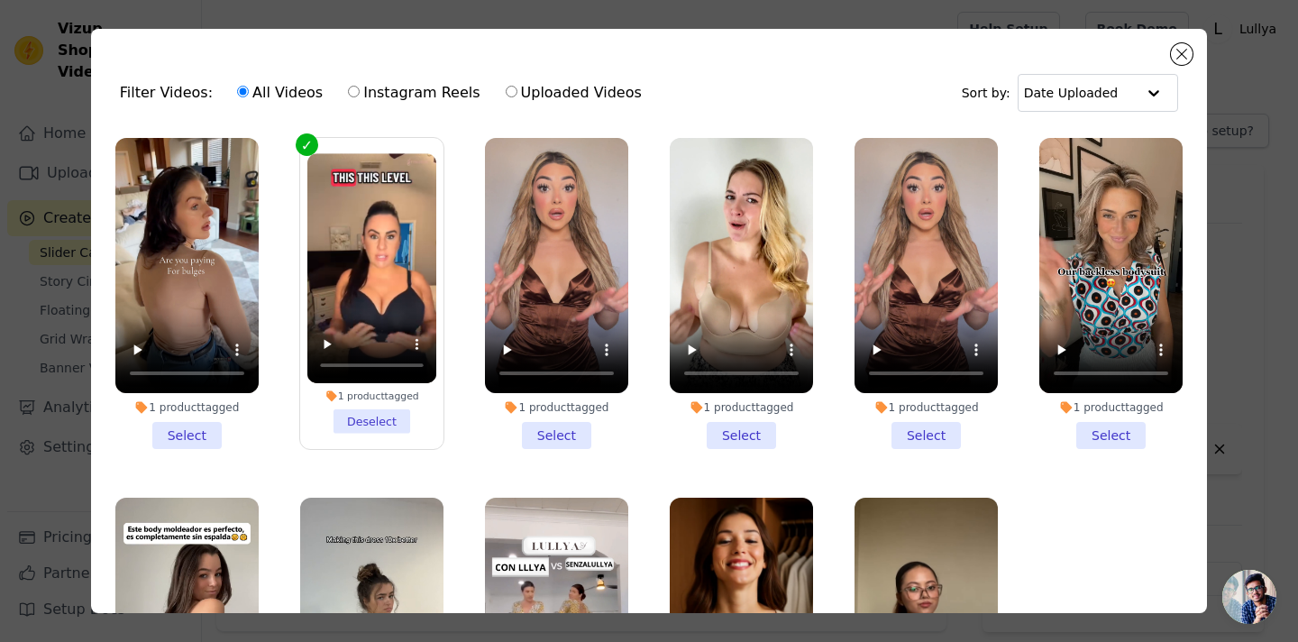
click at [199, 431] on li "1 product tagged Select" at bounding box center [186, 293] width 143 height 311
click at [0, 0] on input "1 product tagged Select" at bounding box center [0, 0] width 0 height 0
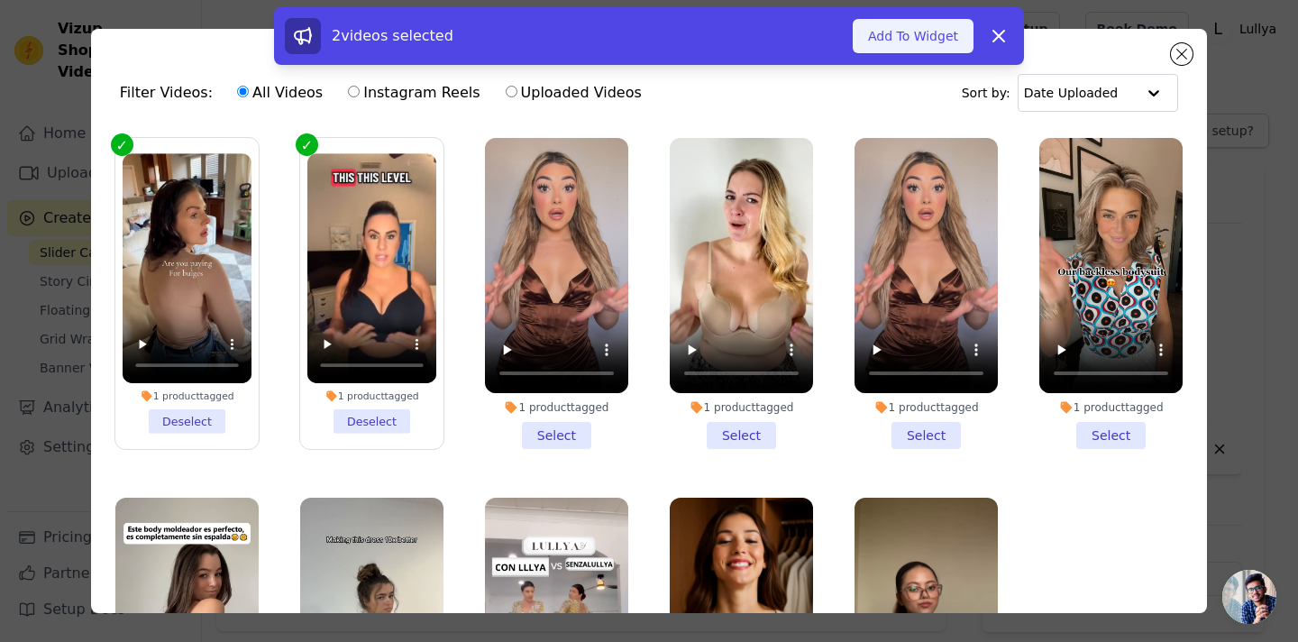
click at [916, 41] on button "Add To Widget" at bounding box center [913, 36] width 121 height 34
